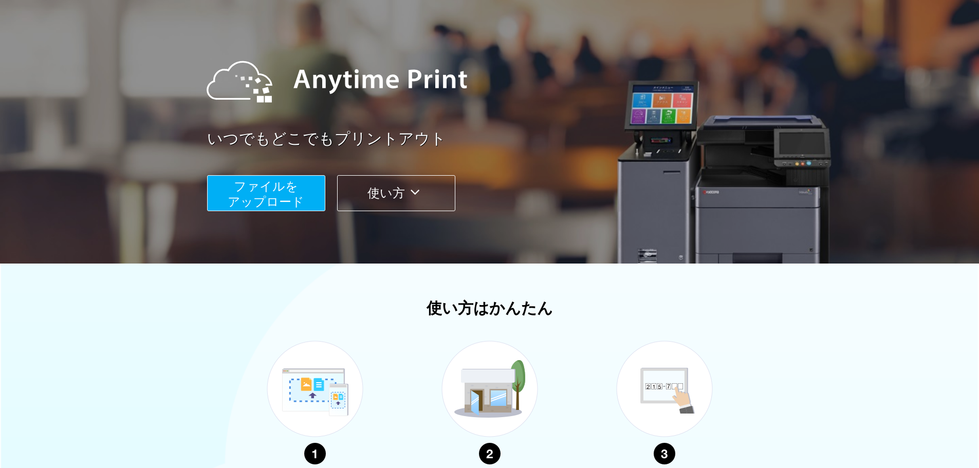
scroll to position [154, 0]
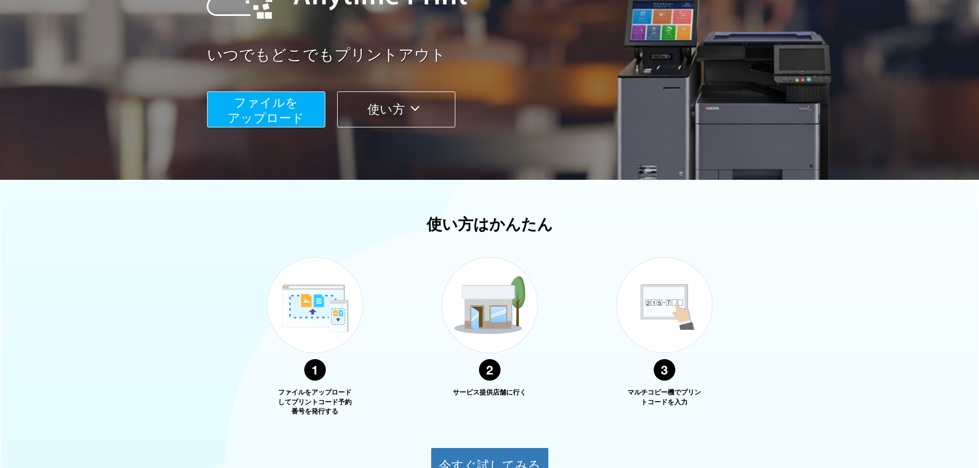
click at [248, 114] on span "ファイルを ​​アップロード" at bounding box center [266, 110] width 77 height 29
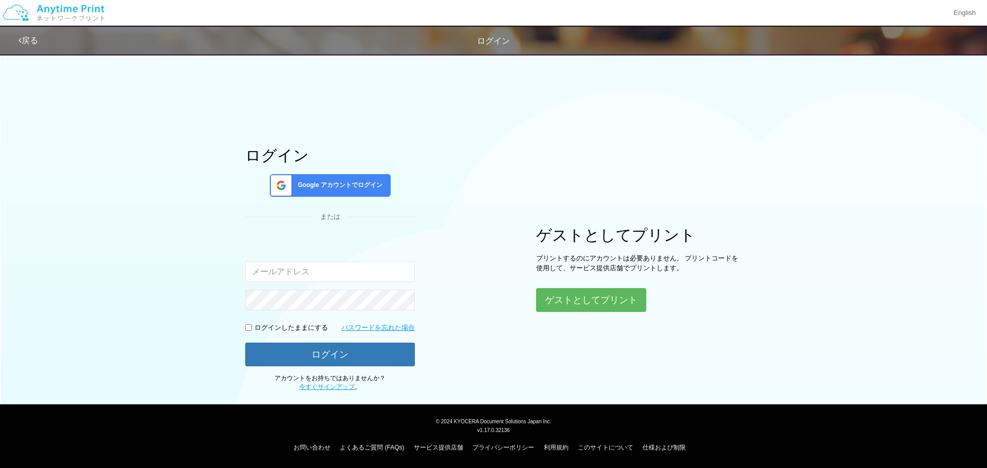
click at [318, 190] on div "Google アカウントでログイン" at bounding box center [330, 185] width 121 height 23
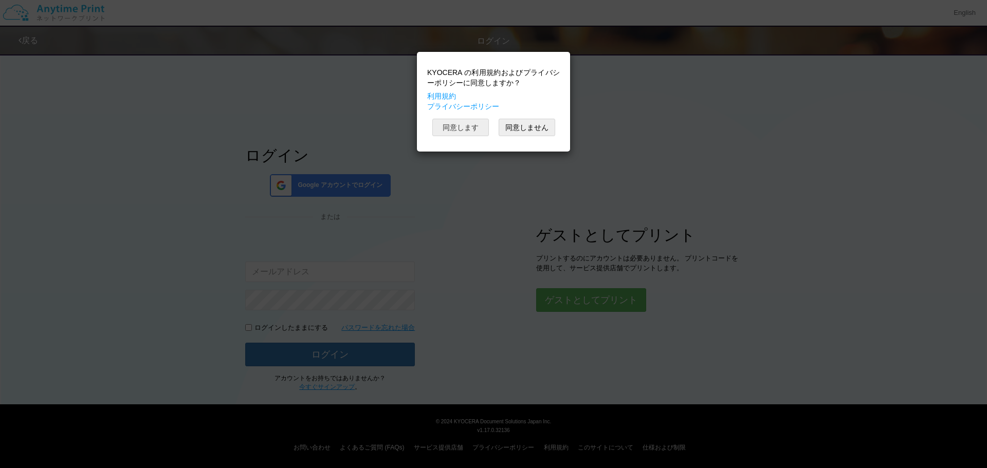
click at [464, 126] on button "同意します" at bounding box center [460, 127] width 57 height 17
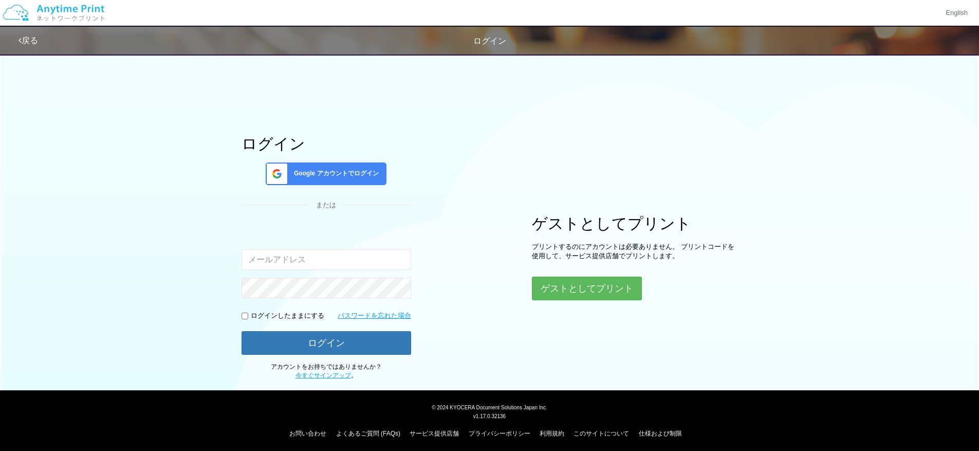
scroll to position [14, 0]
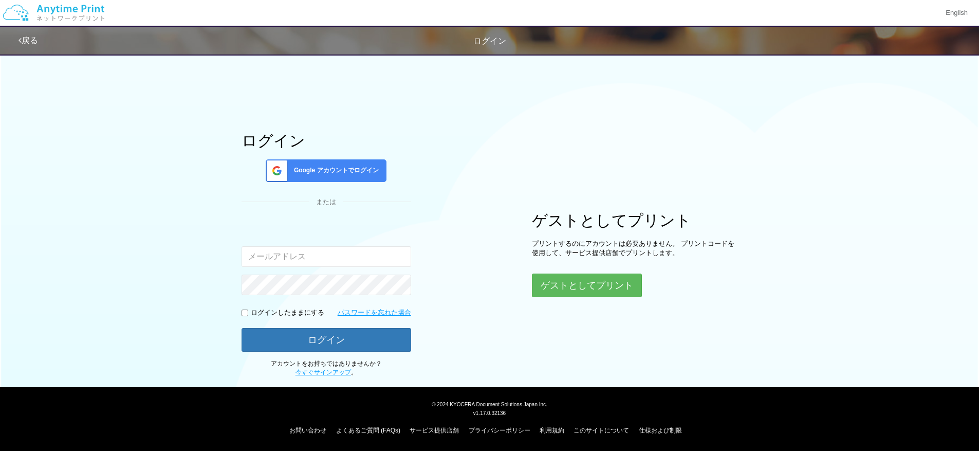
click at [311, 171] on span "Google アカウントでログイン" at bounding box center [334, 170] width 89 height 9
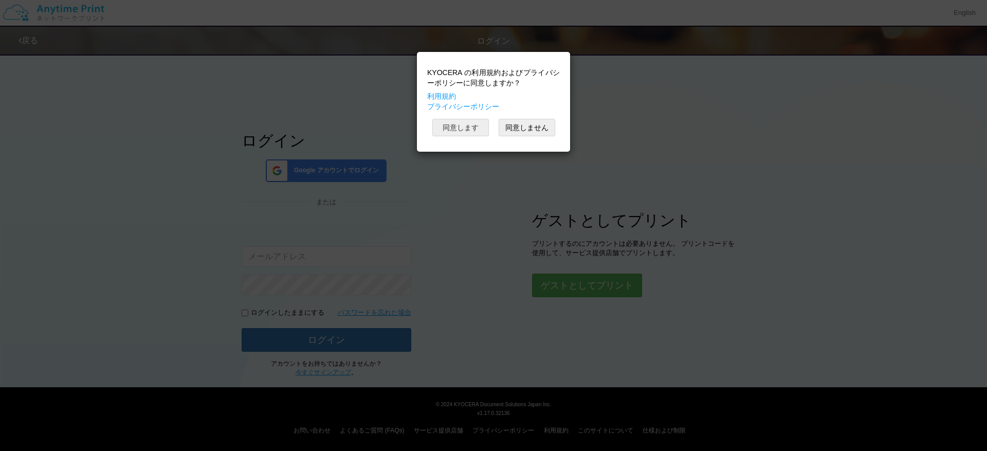
click at [466, 128] on button "同意します" at bounding box center [460, 127] width 57 height 17
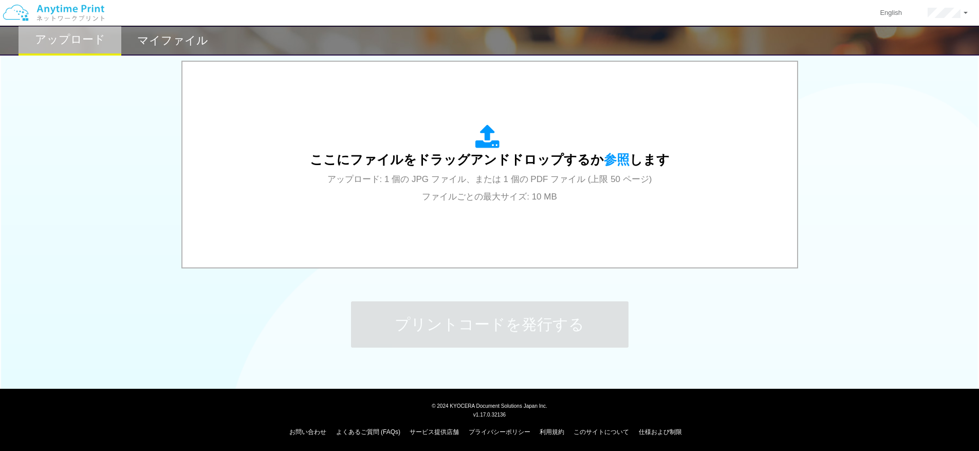
scroll to position [331, 0]
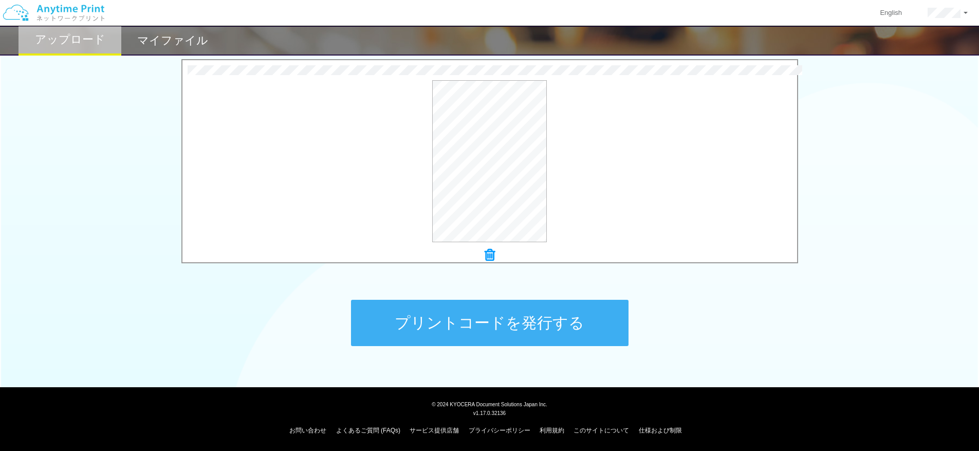
click at [478, 326] on button "プリントコードを発行する" at bounding box center [490, 323] width 278 height 46
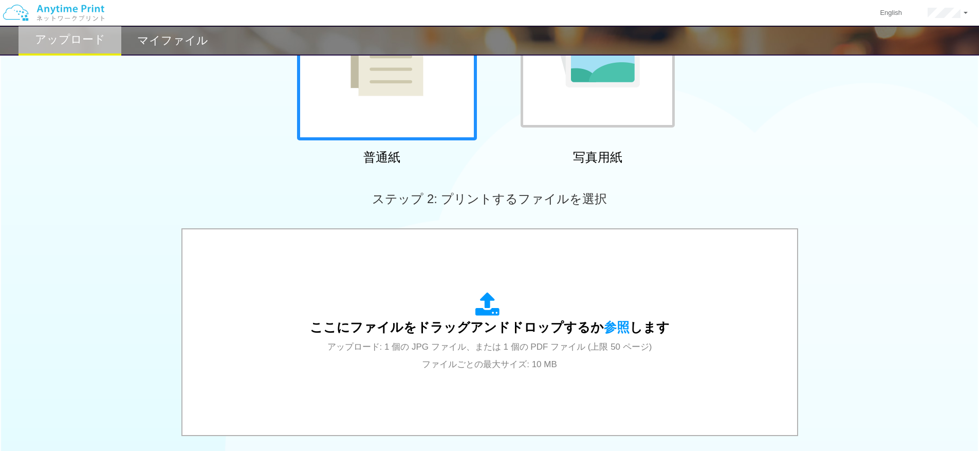
scroll to position [154, 0]
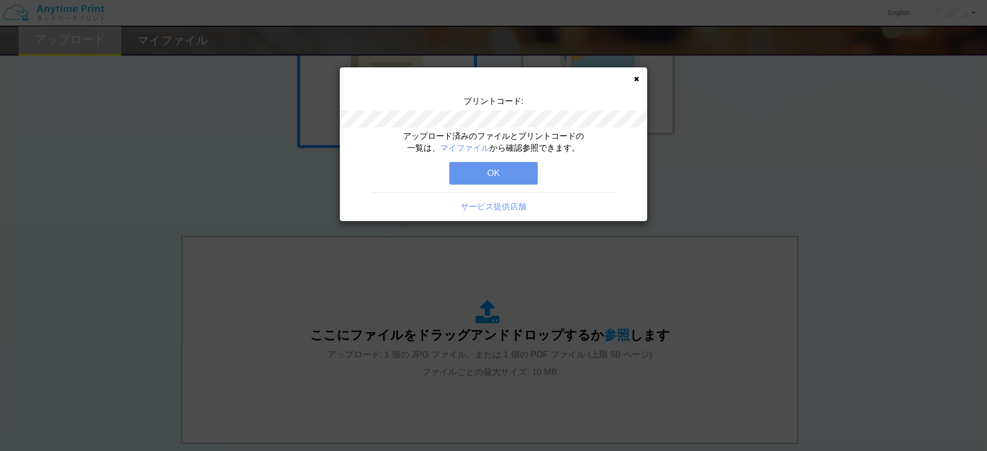
click at [490, 170] on button "OK" at bounding box center [493, 173] width 88 height 23
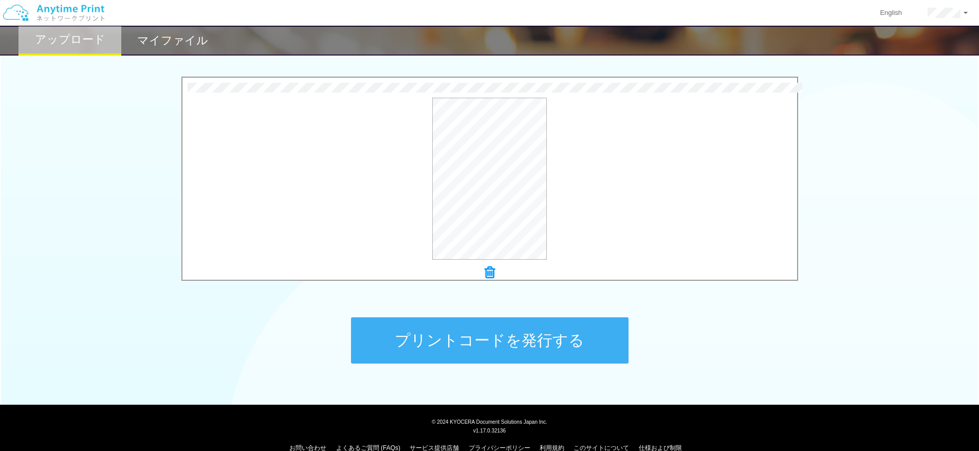
scroll to position [331, 0]
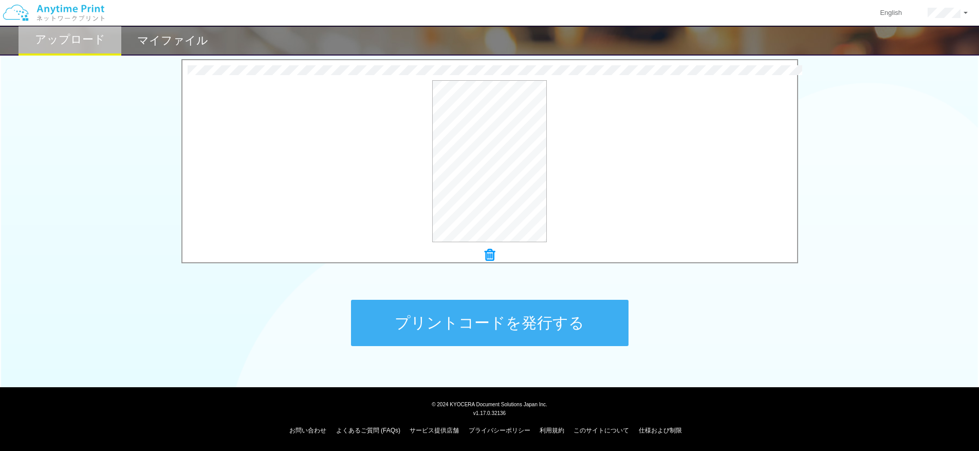
click at [542, 329] on button "プリントコードを発行する" at bounding box center [490, 323] width 278 height 46
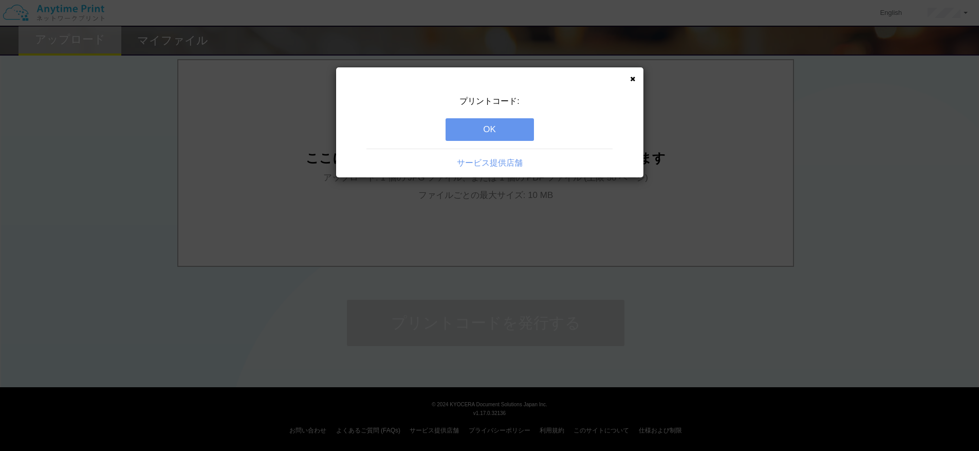
scroll to position [0, 0]
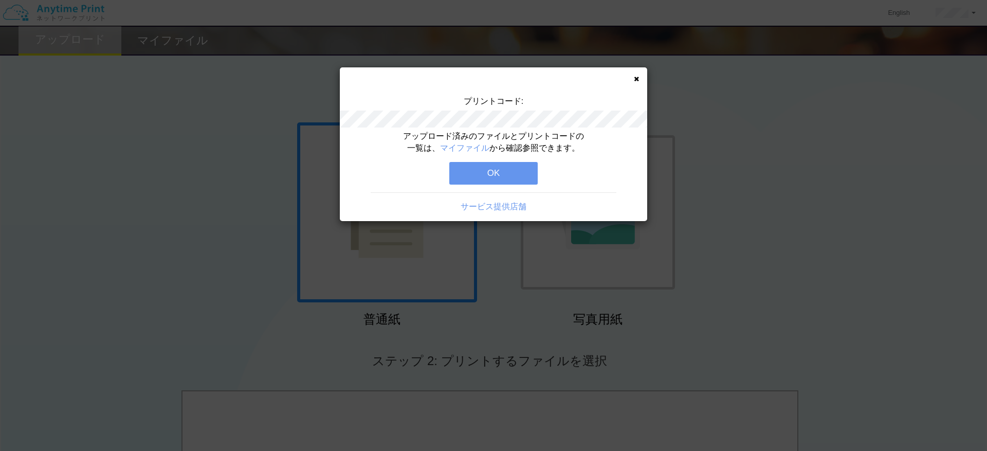
click at [496, 174] on button "OK" at bounding box center [493, 173] width 88 height 23
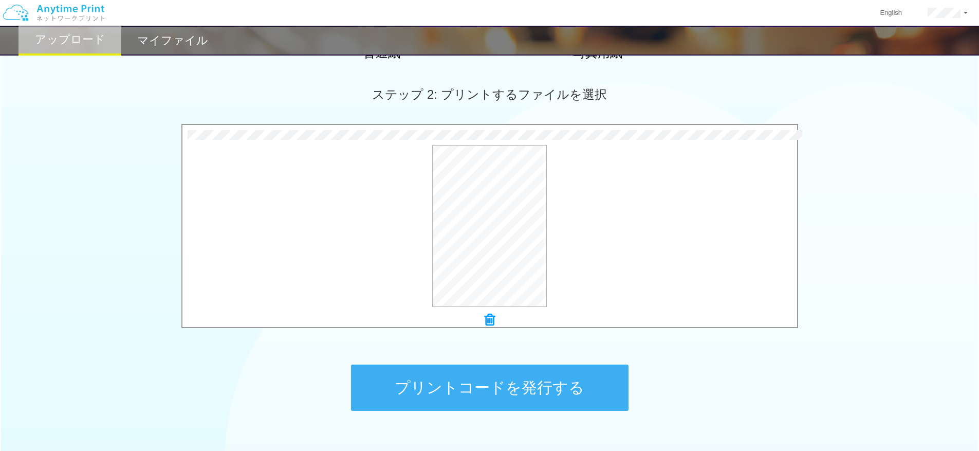
scroll to position [285, 0]
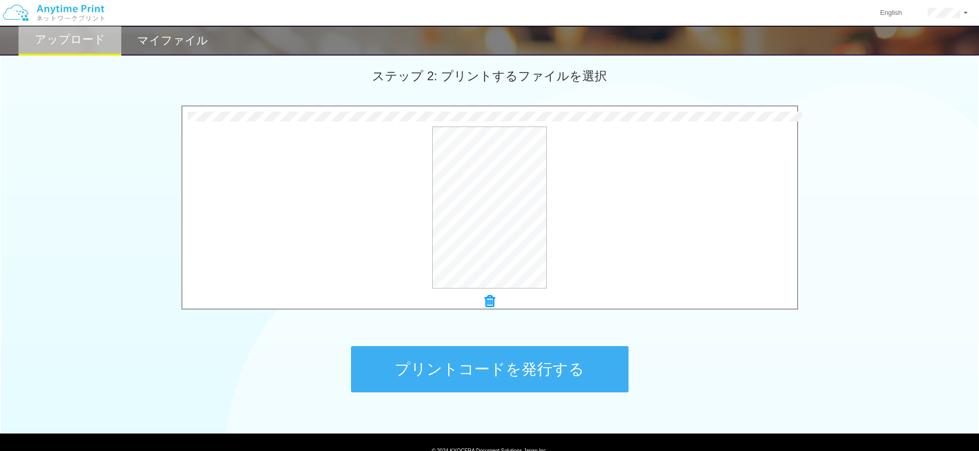
click at [505, 365] on button "プリントコードを発行する" at bounding box center [490, 369] width 278 height 46
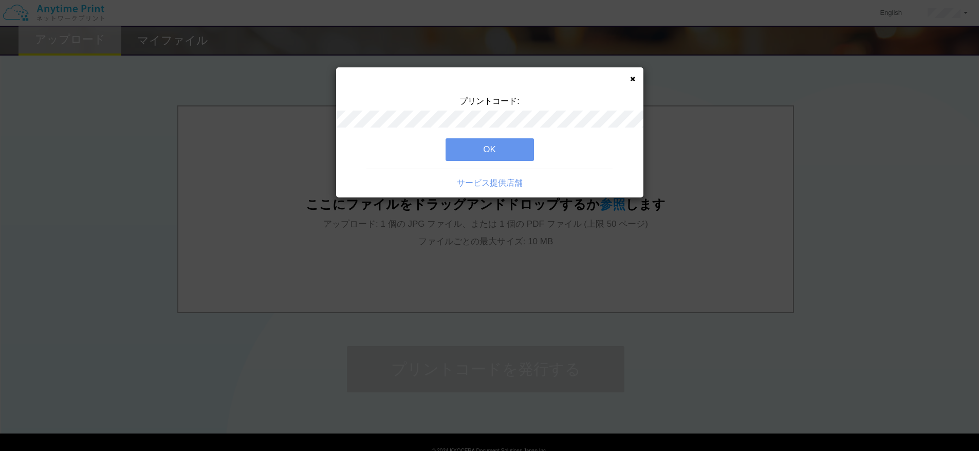
scroll to position [0, 0]
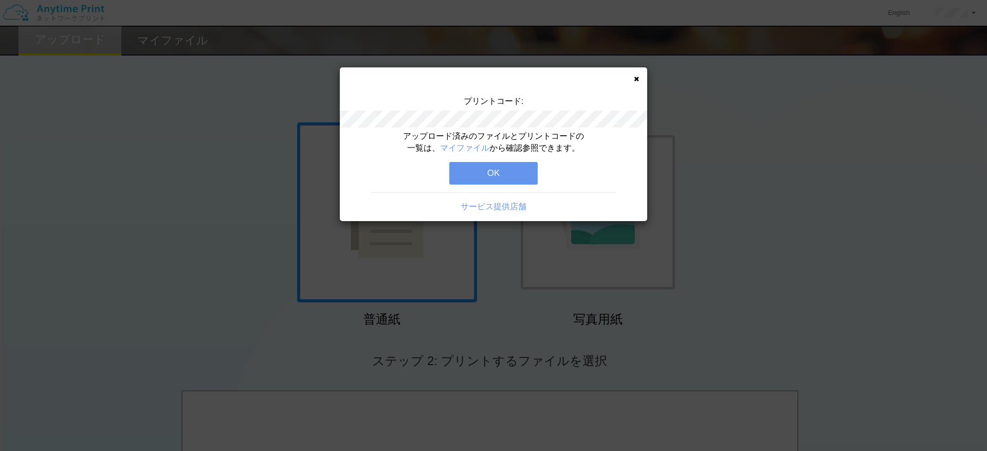
click at [508, 174] on button "OK" at bounding box center [493, 173] width 88 height 23
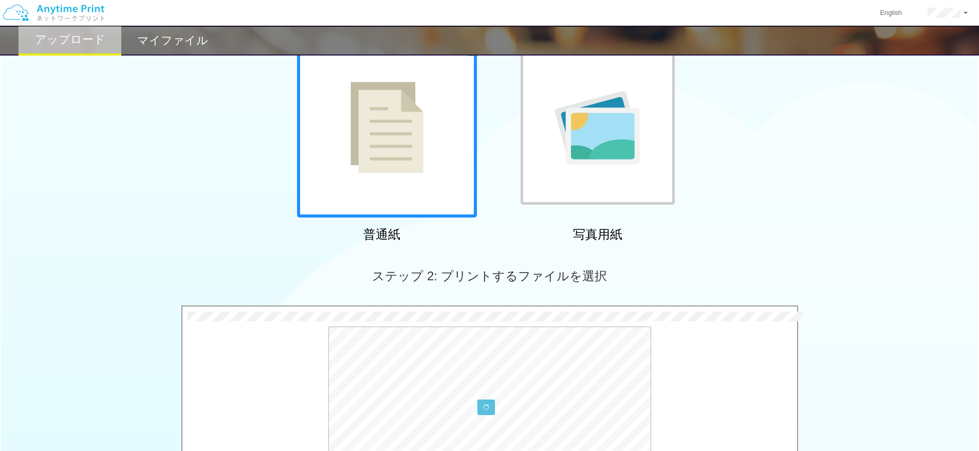
click at [254, 446] on div at bounding box center [489, 407] width 615 height 162
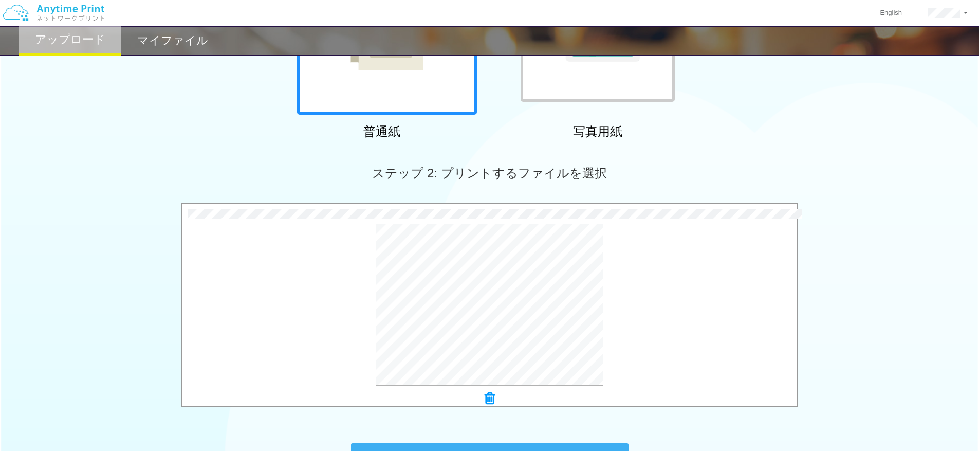
scroll to position [290, 0]
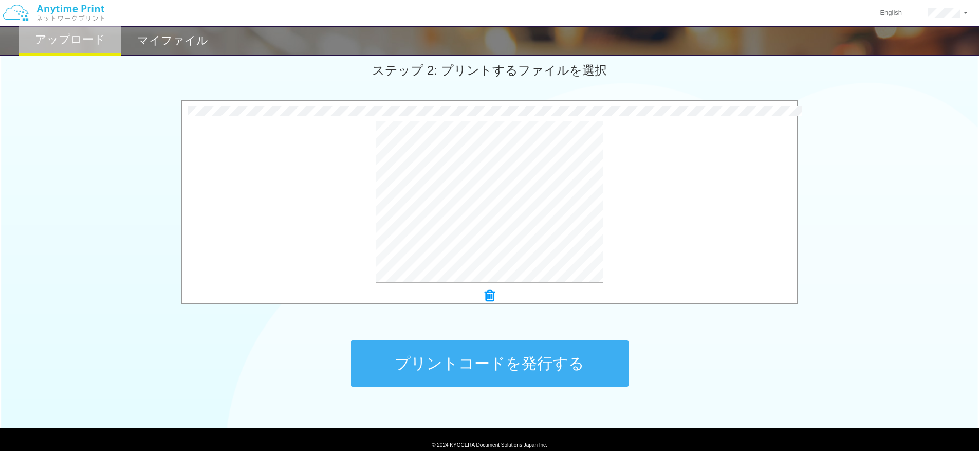
click at [552, 369] on button "プリントコードを発行する" at bounding box center [490, 363] width 278 height 46
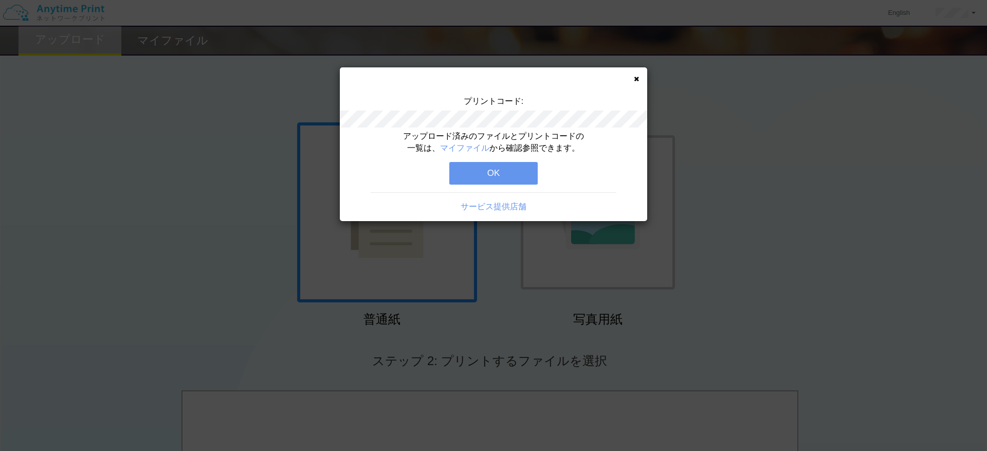
click at [501, 170] on button "OK" at bounding box center [493, 173] width 88 height 23
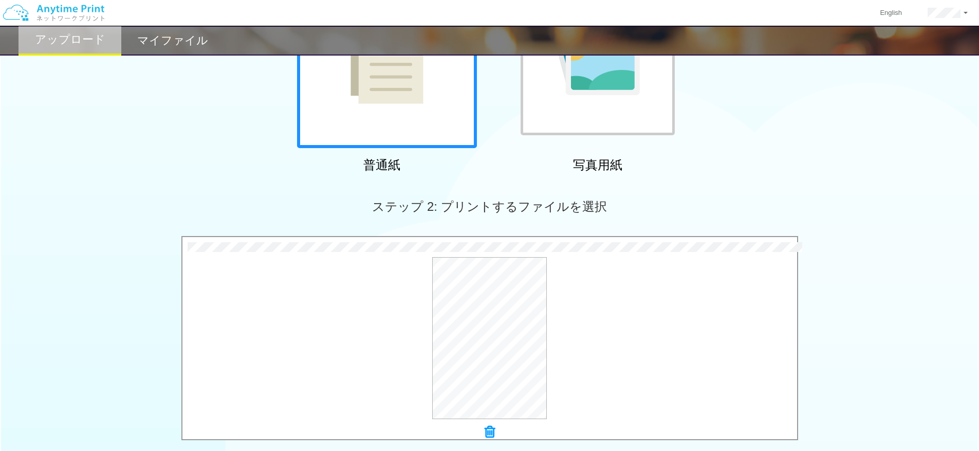
scroll to position [308, 0]
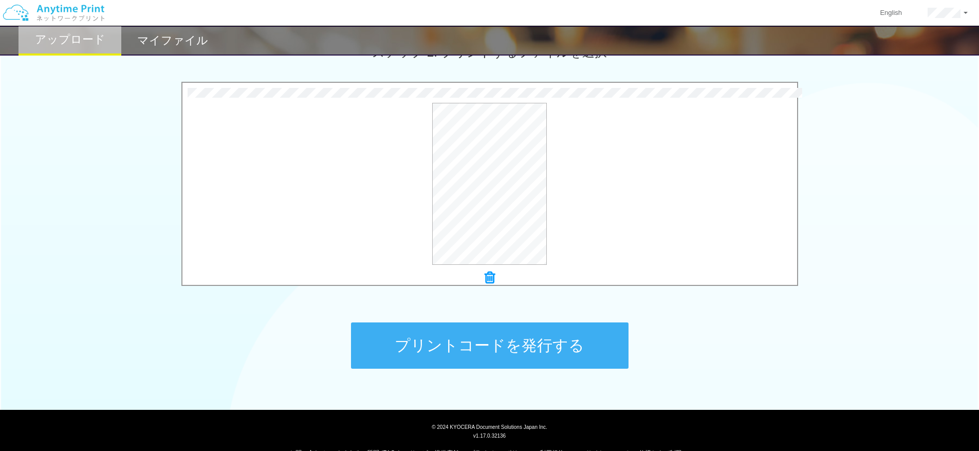
click at [496, 332] on button "プリントコードを発行する" at bounding box center [490, 345] width 278 height 46
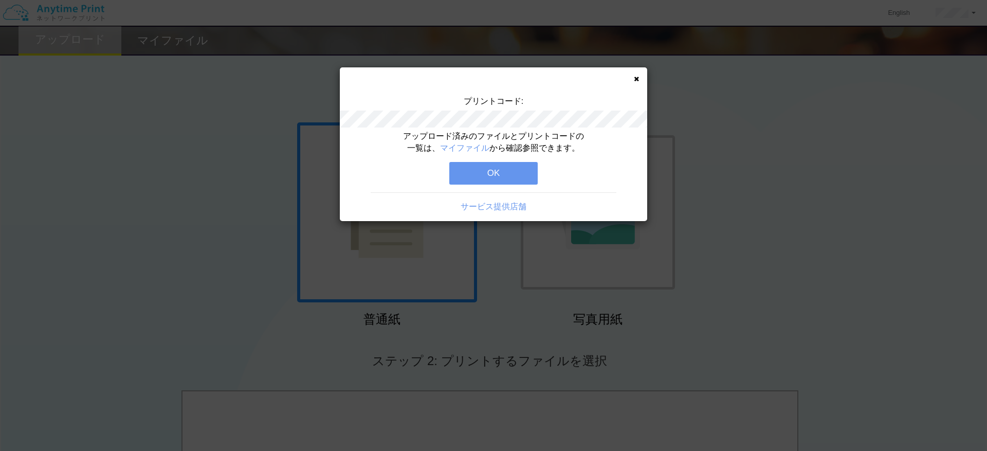
click at [500, 170] on button "OK" at bounding box center [493, 173] width 88 height 23
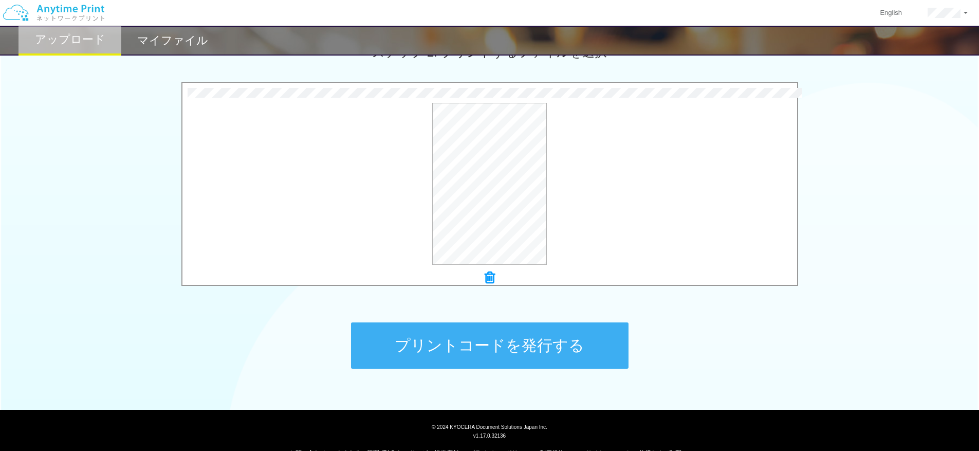
scroll to position [331, 0]
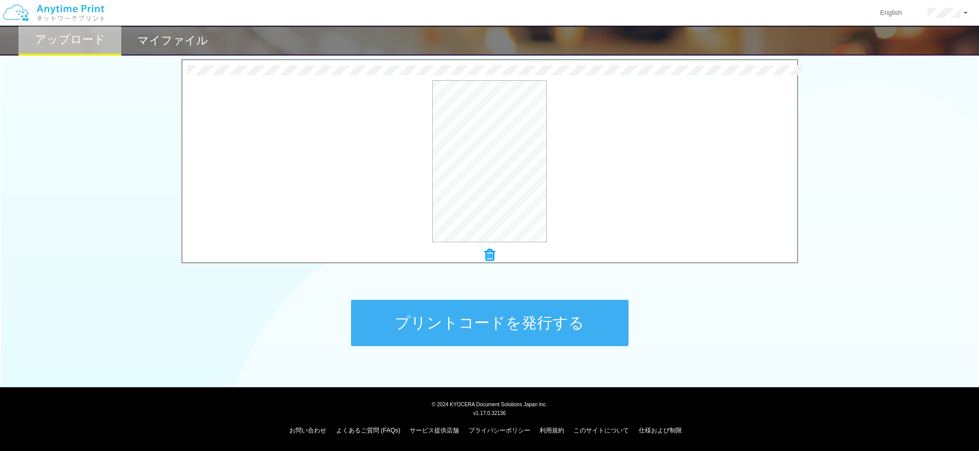
click at [473, 324] on button "プリントコードを発行する" at bounding box center [490, 323] width 278 height 46
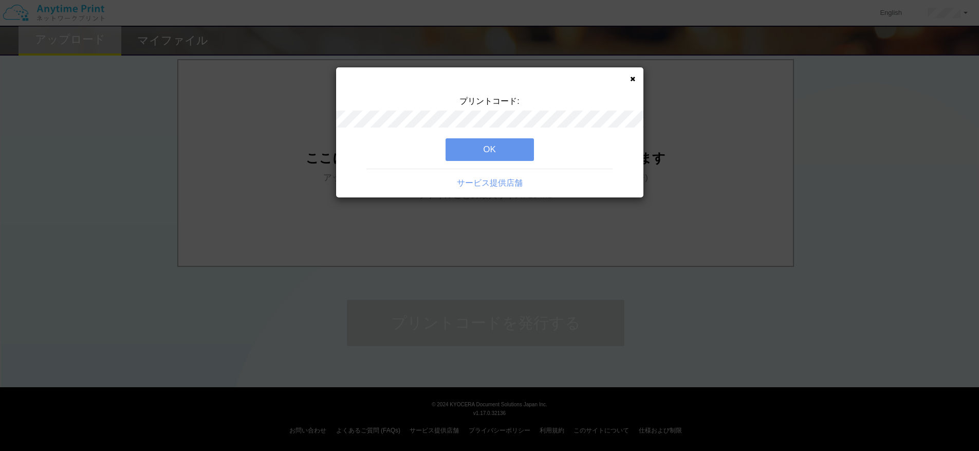
scroll to position [0, 0]
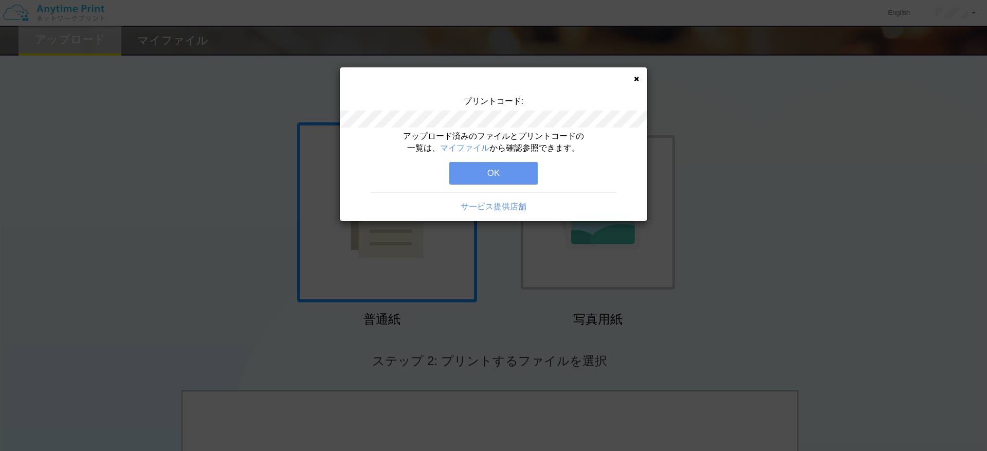
click at [506, 170] on button "OK" at bounding box center [493, 173] width 88 height 23
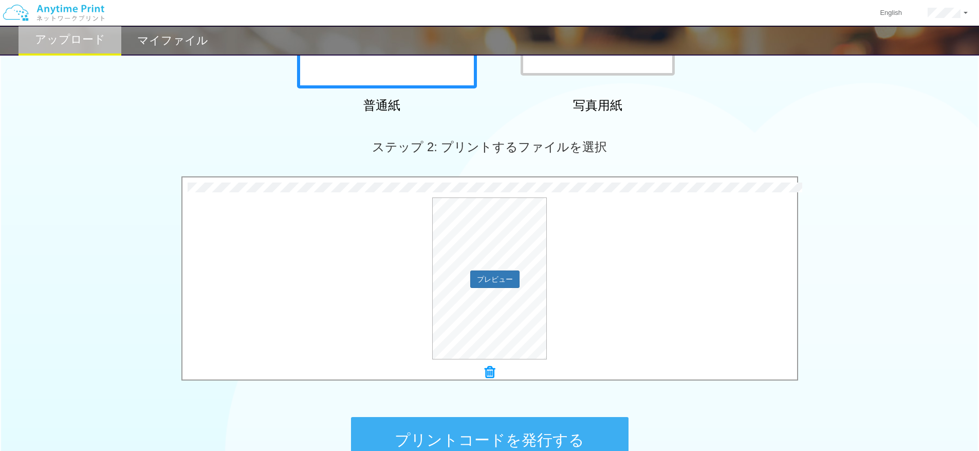
scroll to position [308, 0]
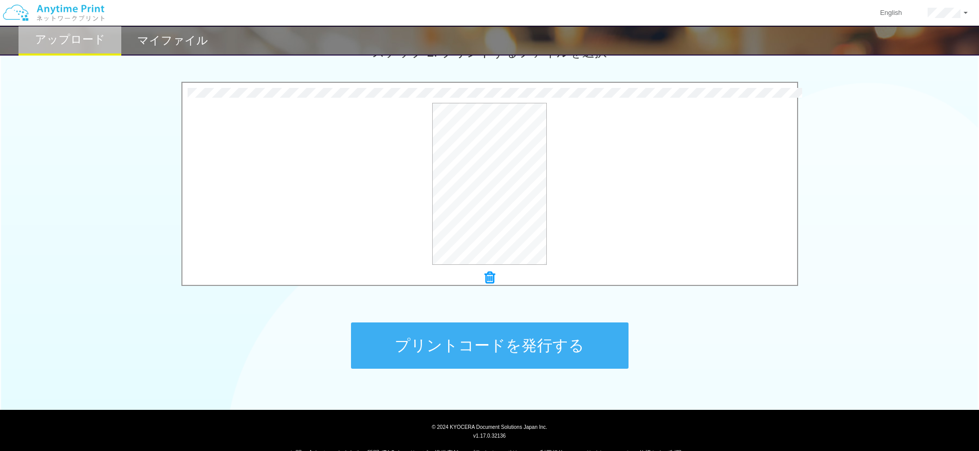
click at [577, 353] on button "プリントコードを発行する" at bounding box center [490, 345] width 278 height 46
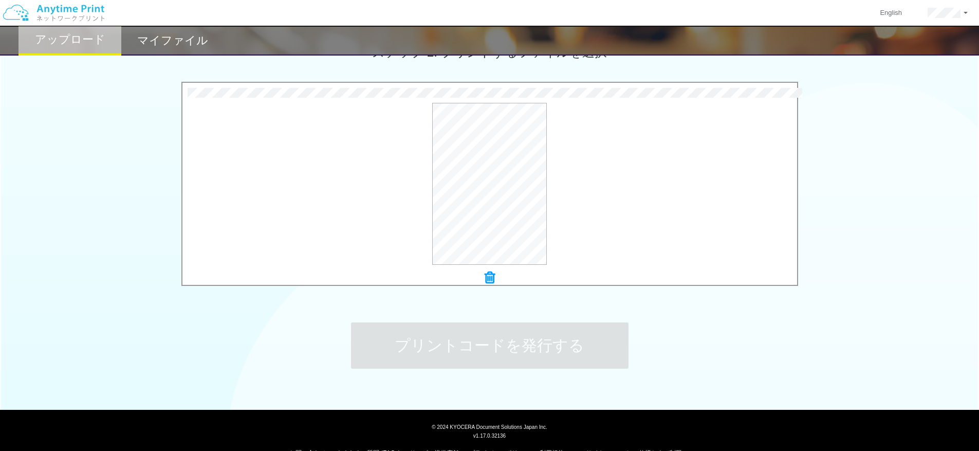
scroll to position [0, 0]
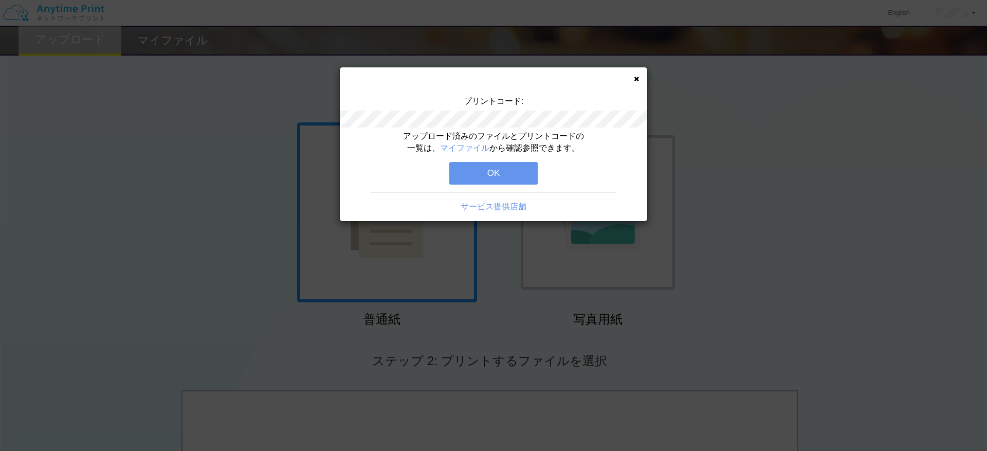
click at [468, 187] on div "アップロード済みのファイルとプリントコードの一覧は、 マイファイル から確認参照できます。 OK サービス提供店舗" at bounding box center [493, 176] width 307 height 90
click at [468, 177] on button "OK" at bounding box center [493, 173] width 88 height 23
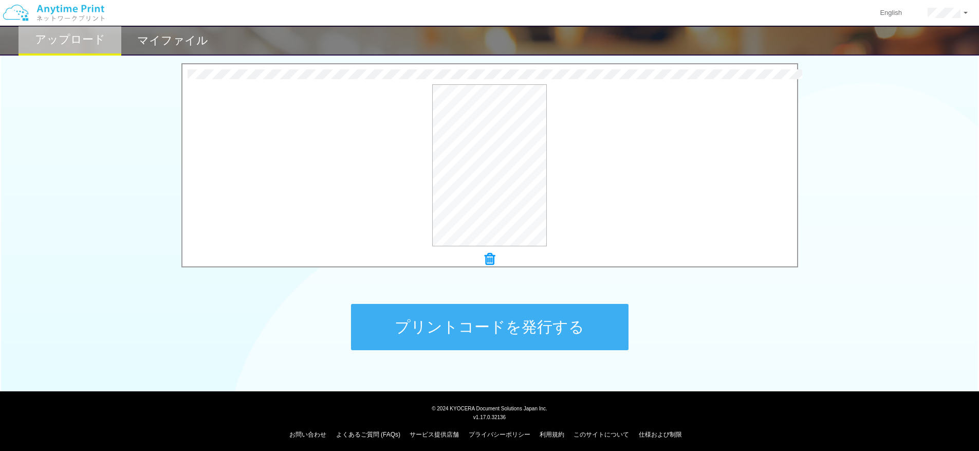
scroll to position [331, 0]
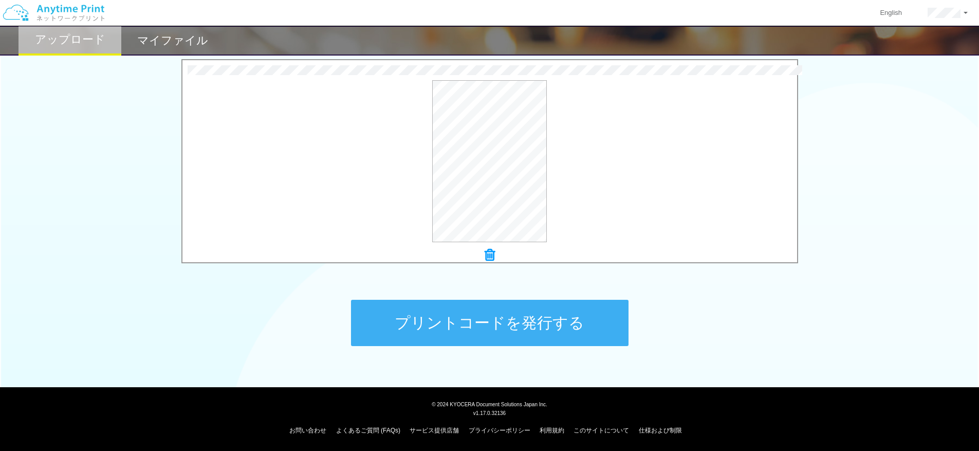
click at [477, 322] on button "プリントコードを発行する" at bounding box center [490, 323] width 278 height 46
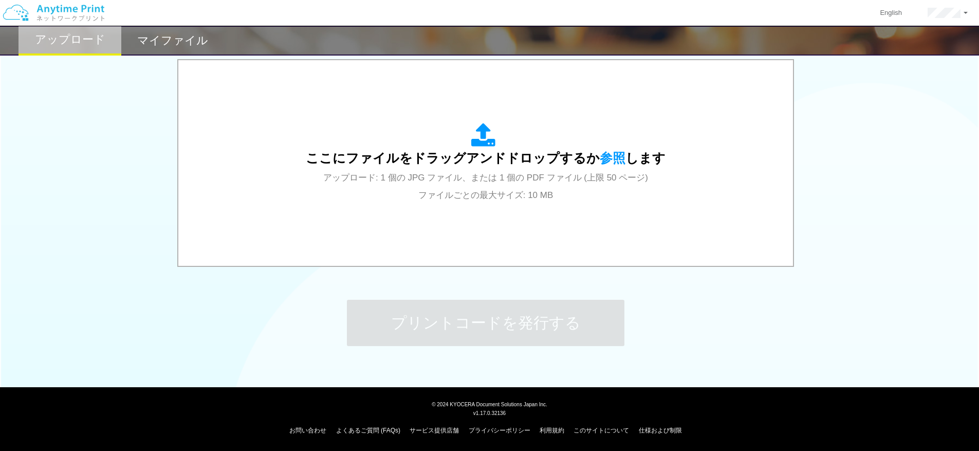
scroll to position [0, 0]
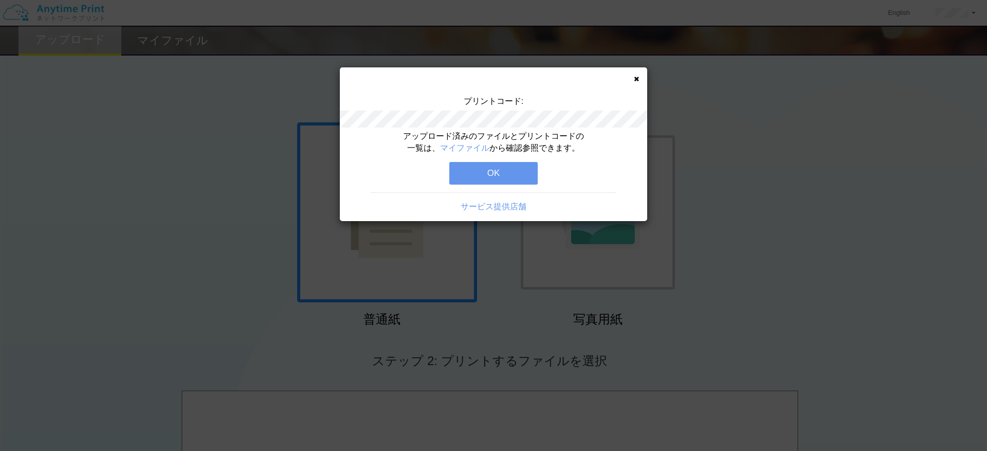
click at [508, 166] on button "OK" at bounding box center [493, 173] width 88 height 23
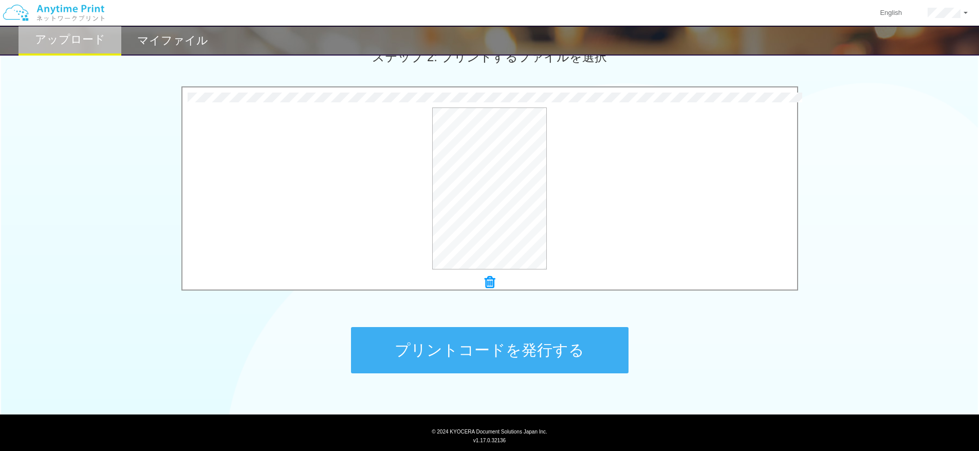
scroll to position [308, 0]
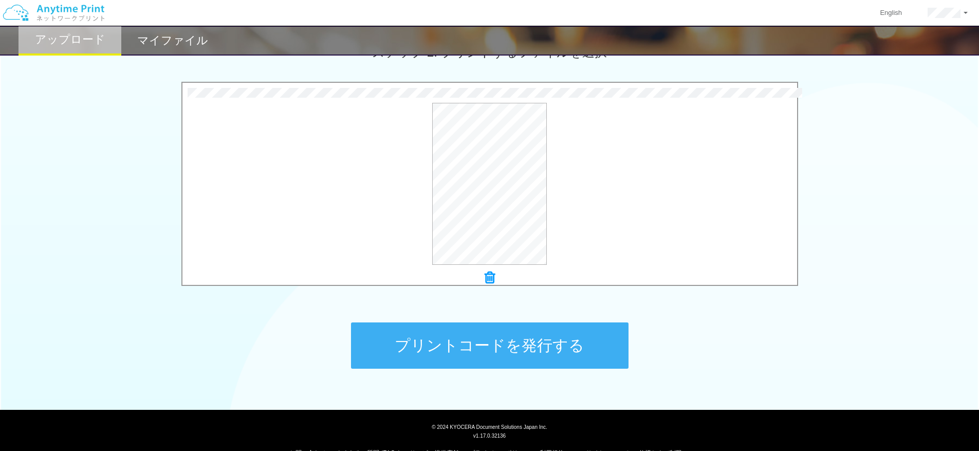
click at [507, 359] on button "プリントコードを発行する" at bounding box center [490, 345] width 278 height 46
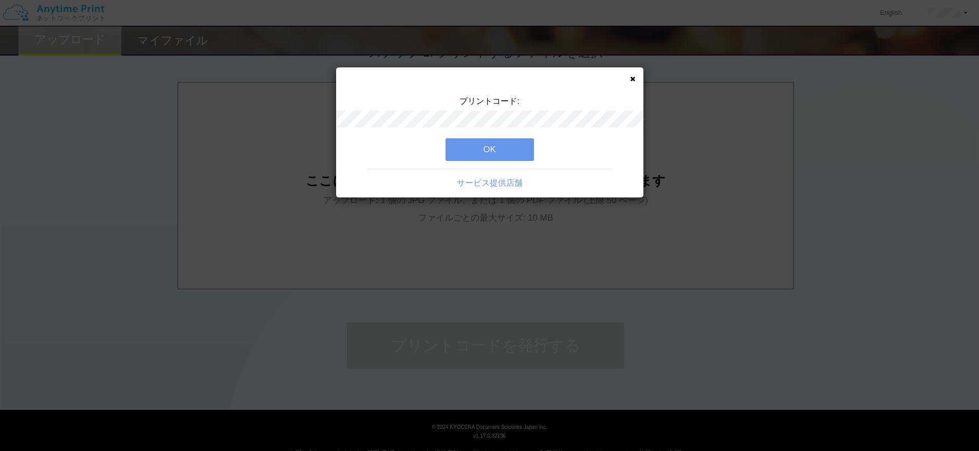
scroll to position [0, 0]
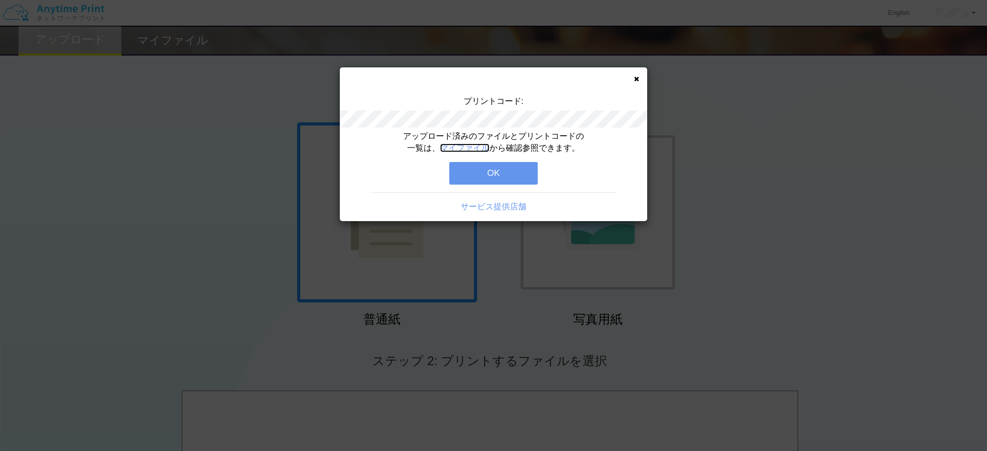
click at [462, 144] on link "マイファイル" at bounding box center [464, 147] width 49 height 9
